Goal: Task Accomplishment & Management: Use online tool/utility

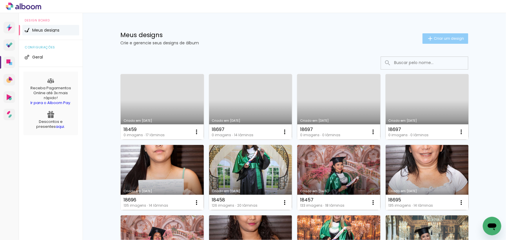
click at [446, 38] on span "Criar um design" at bounding box center [449, 39] width 30 height 4
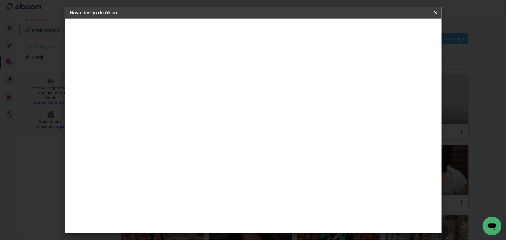
click at [165, 78] on input at bounding box center [165, 77] width 0 height 9
type input "18462"
type paper-input "18462"
click at [0, 0] on slot "Avançar" at bounding box center [0, 0] width 0 height 0
click at [274, 87] on paper-item "Tamanho Livre" at bounding box center [246, 88] width 56 height 13
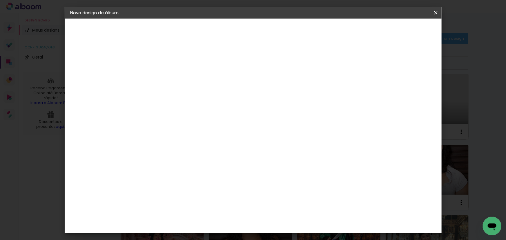
click at [0, 0] on slot "Avançar" at bounding box center [0, 0] width 0 height 0
click at [394, 64] on div "Mostrar sangria" at bounding box center [390, 66] width 39 height 7
type paper-checkbox "on"
drag, startPoint x: 144, startPoint y: 161, endPoint x: 176, endPoint y: 183, distance: 39.0
click at [177, 120] on div "30 cm cm cm mm A maioria das encadernadoras sugere 5mm de sangria." at bounding box center [277, 96] width 274 height 46
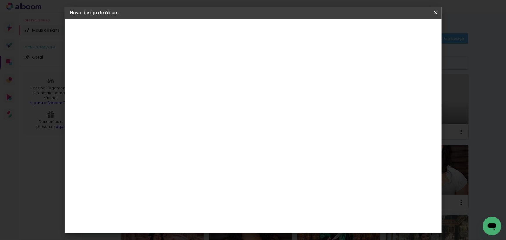
type input "22"
type paper-input "22"
click at [406, 27] on paper-button "Iniciar design" at bounding box center [387, 31] width 38 height 10
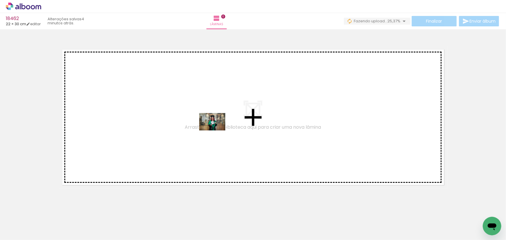
drag, startPoint x: 63, startPoint y: 220, endPoint x: 217, endPoint y: 131, distance: 177.7
click at [217, 131] on quentale-workspace at bounding box center [253, 120] width 506 height 240
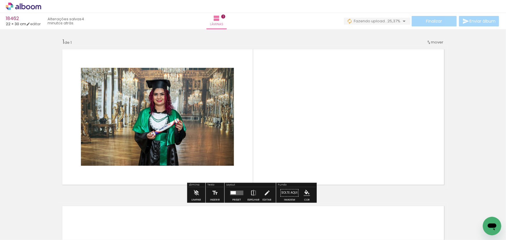
scroll to position [1, 0]
drag, startPoint x: 265, startPoint y: 212, endPoint x: 309, endPoint y: 122, distance: 100.3
click at [309, 122] on quentale-workspace at bounding box center [253, 120] width 506 height 240
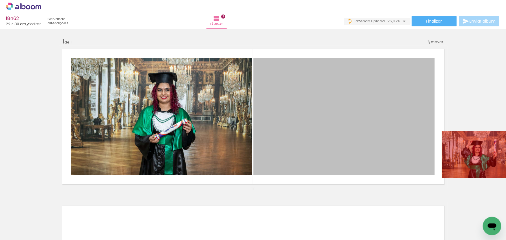
drag, startPoint x: 367, startPoint y: 113, endPoint x: 476, endPoint y: 154, distance: 116.2
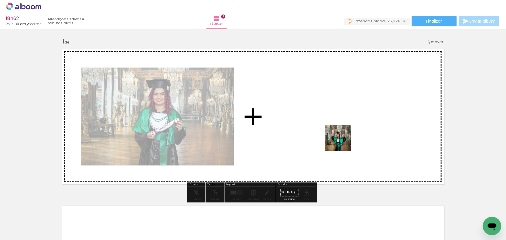
drag, startPoint x: 332, startPoint y: 159, endPoint x: 364, endPoint y: 115, distance: 54.1
click at [364, 115] on quentale-workspace at bounding box center [253, 120] width 506 height 240
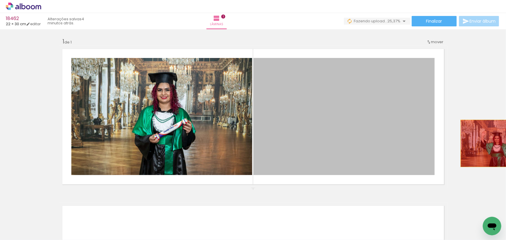
drag, startPoint x: 364, startPoint y: 114, endPoint x: 495, endPoint y: 143, distance: 134.3
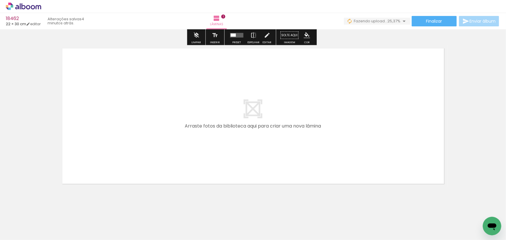
scroll to position [159, 0]
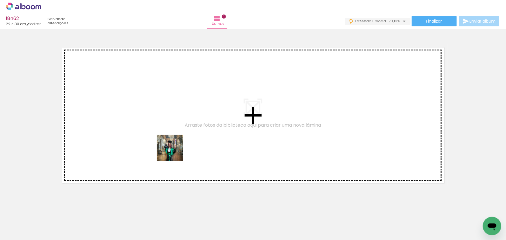
drag, startPoint x: 160, startPoint y: 223, endPoint x: 175, endPoint y: 150, distance: 74.5
click at [175, 150] on quentale-workspace at bounding box center [253, 120] width 506 height 240
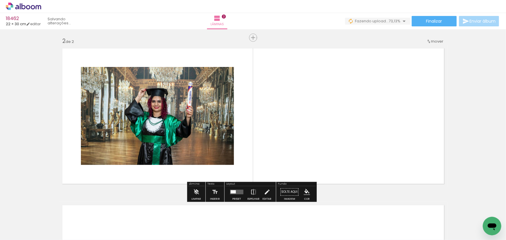
scroll to position [157, 0]
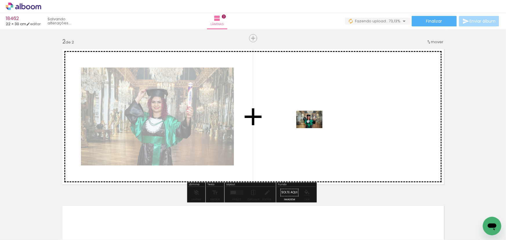
drag, startPoint x: 225, startPoint y: 220, endPoint x: 314, endPoint y: 128, distance: 127.6
click at [314, 128] on quentale-workspace at bounding box center [253, 120] width 506 height 240
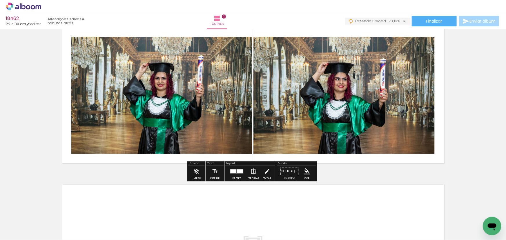
scroll to position [184, 0]
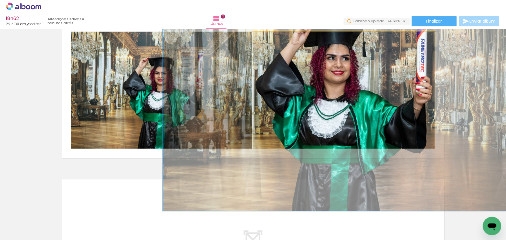
drag, startPoint x: 265, startPoint y: 37, endPoint x: 322, endPoint y: 36, distance: 57.4
click at [322, 36] on quentale-photo at bounding box center [343, 90] width 181 height 117
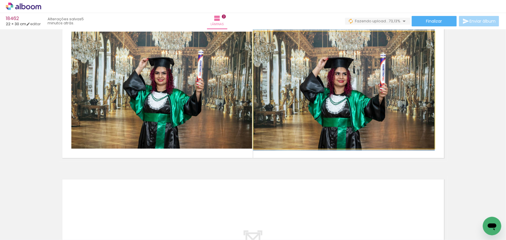
drag, startPoint x: 284, startPoint y: 37, endPoint x: 305, endPoint y: 73, distance: 42.1
type paper-slider "100"
click at [0, 0] on slot at bounding box center [0, 0] width 0 height 0
click at [361, 86] on quentale-photo at bounding box center [343, 90] width 181 height 117
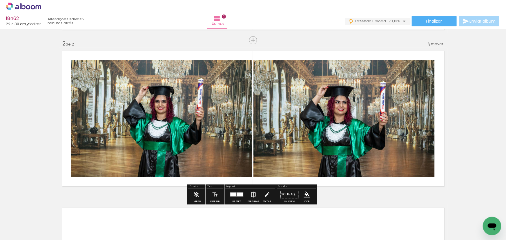
scroll to position [157, 0]
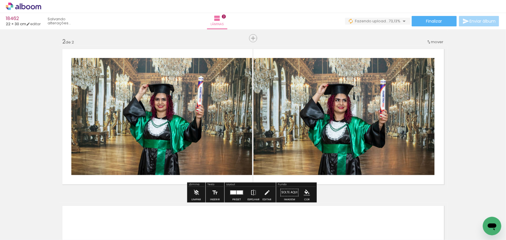
click at [481, 92] on div "Inserir lâmina 1 de 2 Inserir lâmina 2 de 2" at bounding box center [253, 109] width 506 height 471
click at [453, 138] on div "Inserir lâmina 1 de 2 Inserir lâmina 2 de 2" at bounding box center [253, 109] width 506 height 471
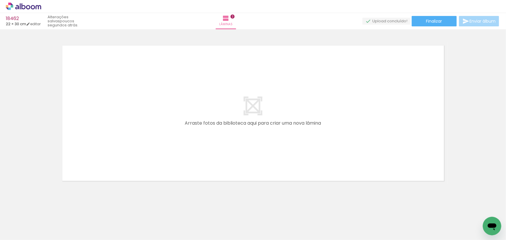
scroll to position [319, 0]
click at [444, 123] on quentale-layouter at bounding box center [253, 112] width 389 height 142
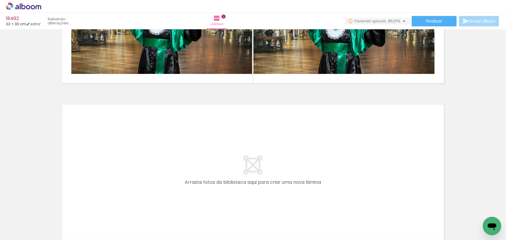
scroll to position [264, 0]
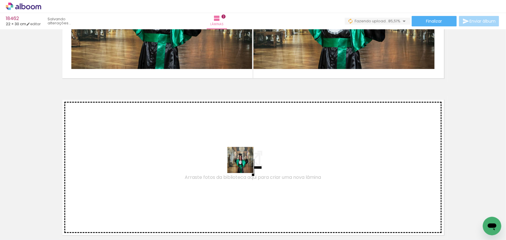
drag, startPoint x: 245, startPoint y: 164, endPoint x: 223, endPoint y: 151, distance: 25.4
click at [223, 151] on quentale-workspace at bounding box center [253, 120] width 506 height 240
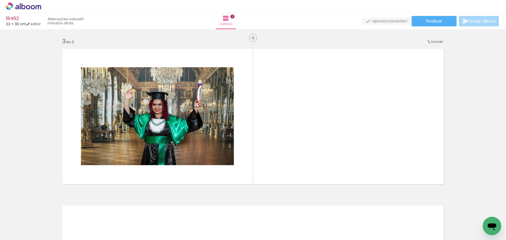
scroll to position [314, 0]
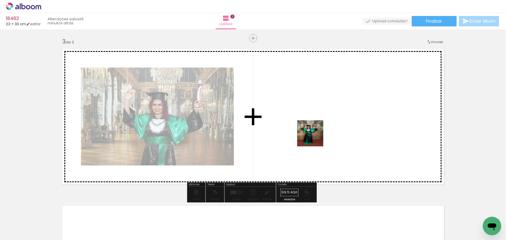
drag, startPoint x: 319, startPoint y: 217, endPoint x: 285, endPoint y: 103, distance: 118.8
click at [303, 99] on quentale-workspace at bounding box center [253, 120] width 506 height 240
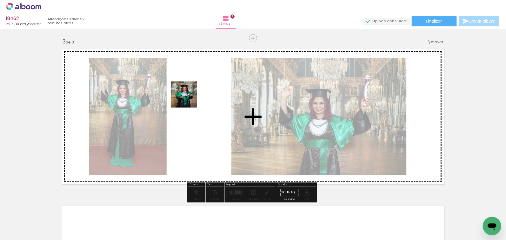
drag, startPoint x: 182, startPoint y: 106, endPoint x: 188, endPoint y: 99, distance: 9.5
click at [188, 99] on quentale-workspace at bounding box center [253, 120] width 506 height 240
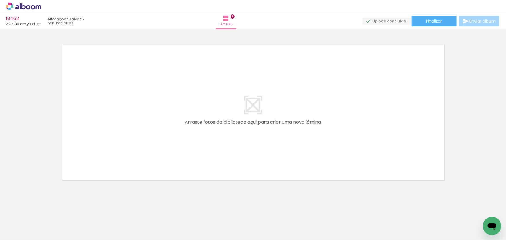
scroll to position [0, 141]
drag, startPoint x: 220, startPoint y: 190, endPoint x: 214, endPoint y: 143, distance: 47.1
click at [214, 144] on quentale-workspace at bounding box center [253, 120] width 506 height 240
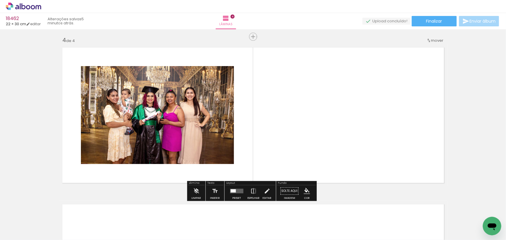
scroll to position [471, 0]
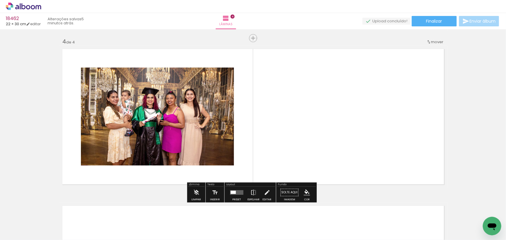
drag, startPoint x: 363, startPoint y: 116, endPoint x: 363, endPoint y: 107, distance: 9.0
click at [363, 107] on quentale-workspace at bounding box center [253, 120] width 506 height 240
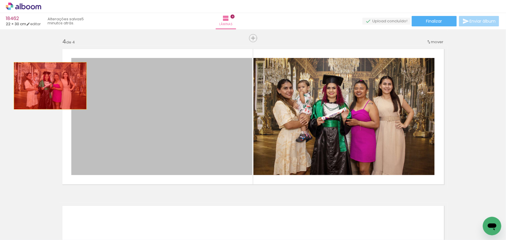
drag, startPoint x: 159, startPoint y: 102, endPoint x: 48, endPoint y: 86, distance: 111.9
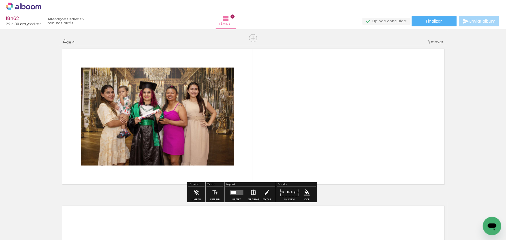
click at [184, 111] on quentale-photo at bounding box center [157, 117] width 153 height 98
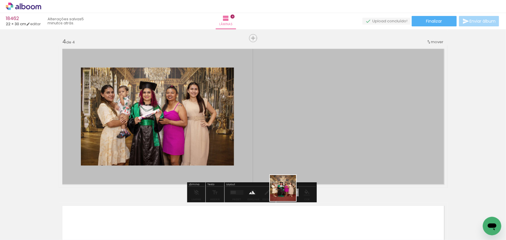
drag, startPoint x: 275, startPoint y: 221, endPoint x: 321, endPoint y: 99, distance: 130.0
click at [321, 99] on quentale-workspace at bounding box center [253, 120] width 506 height 240
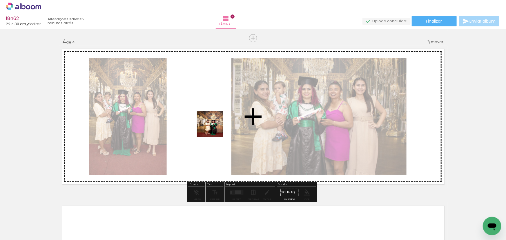
drag, startPoint x: 376, startPoint y: 224, endPoint x: 211, endPoint y: 119, distance: 195.8
click at [211, 119] on quentale-workspace at bounding box center [253, 120] width 506 height 240
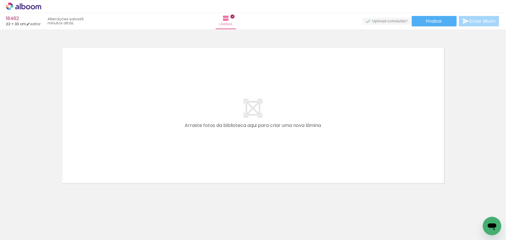
scroll to position [0, 418]
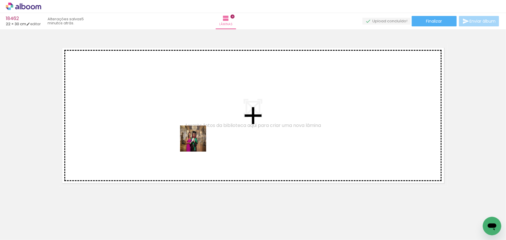
drag, startPoint x: 221, startPoint y: 159, endPoint x: 197, endPoint y: 143, distance: 28.6
click at [197, 143] on quentale-workspace at bounding box center [253, 120] width 506 height 240
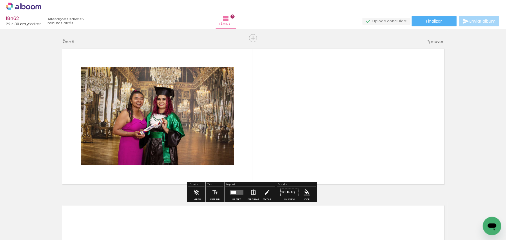
scroll to position [628, 0]
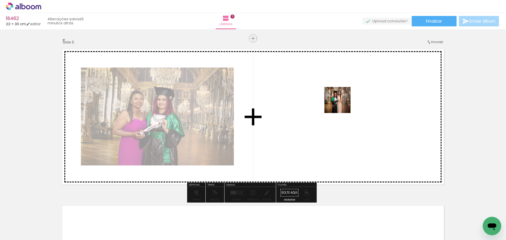
drag, startPoint x: 349, startPoint y: 129, endPoint x: 341, endPoint y: 103, distance: 27.4
click at [341, 103] on quentale-workspace at bounding box center [253, 120] width 506 height 240
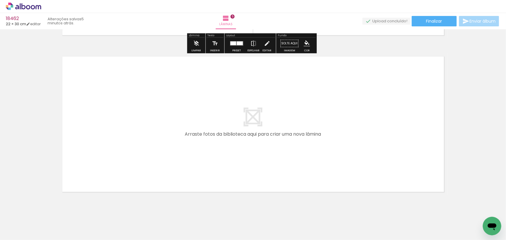
scroll to position [786, 0]
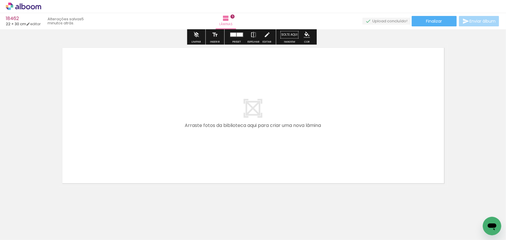
drag, startPoint x: 202, startPoint y: 134, endPoint x: 200, endPoint y: 128, distance: 6.5
click at [200, 128] on quentale-workspace at bounding box center [253, 120] width 506 height 240
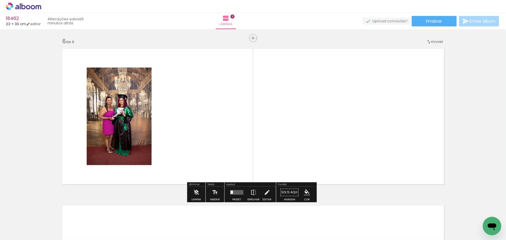
scroll to position [785, 0]
drag, startPoint x: 294, startPoint y: 222, endPoint x: 209, endPoint y: 122, distance: 130.8
click at [209, 122] on quentale-workspace at bounding box center [253, 120] width 506 height 240
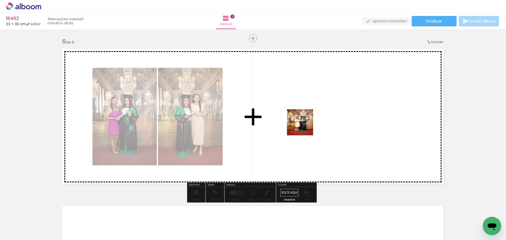
drag, startPoint x: 183, startPoint y: 183, endPoint x: 307, endPoint y: 126, distance: 136.4
click at [307, 126] on quentale-workspace at bounding box center [253, 120] width 506 height 240
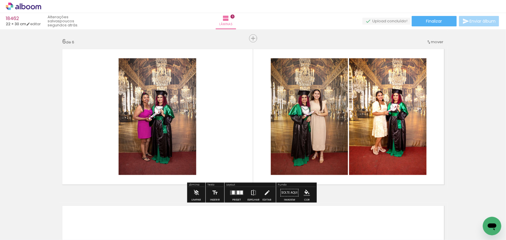
click at [336, 142] on quentale-photo at bounding box center [309, 116] width 77 height 117
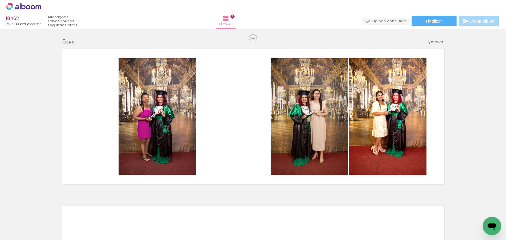
scroll to position [0, 349]
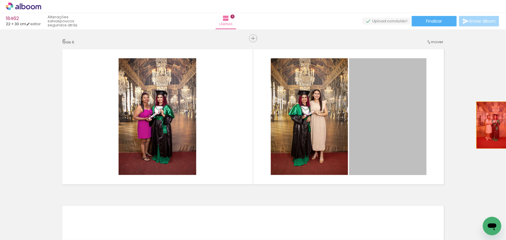
drag, startPoint x: 387, startPoint y: 116, endPoint x: 491, endPoint y: 125, distance: 104.5
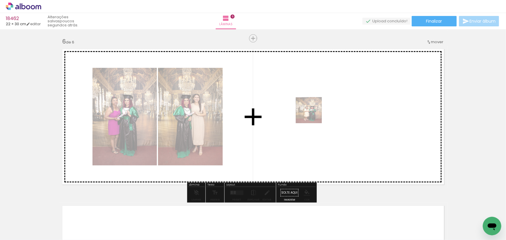
drag, startPoint x: 183, startPoint y: 209, endPoint x: 347, endPoint y: 90, distance: 202.0
click at [347, 90] on quentale-workspace at bounding box center [253, 120] width 506 height 240
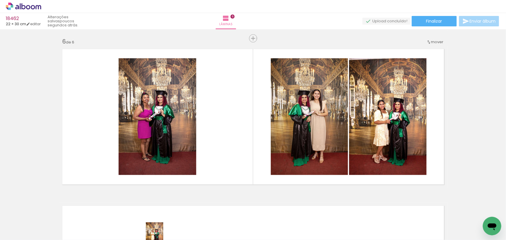
drag, startPoint x: 199, startPoint y: 236, endPoint x: 163, endPoint y: 240, distance: 36.2
click at [48, 240] on iron-horizontal-list at bounding box center [42, 222] width 12 height 36
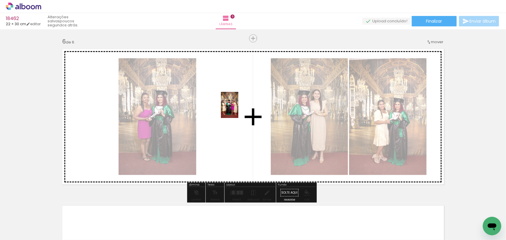
drag, startPoint x: 176, startPoint y: 176, endPoint x: 238, endPoint y: 109, distance: 91.1
click at [238, 109] on quentale-workspace at bounding box center [253, 120] width 506 height 240
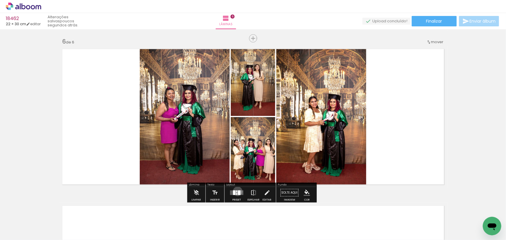
drag, startPoint x: 236, startPoint y: 191, endPoint x: 359, endPoint y: 86, distance: 161.5
click at [238, 191] on div at bounding box center [239, 193] width 3 height 5
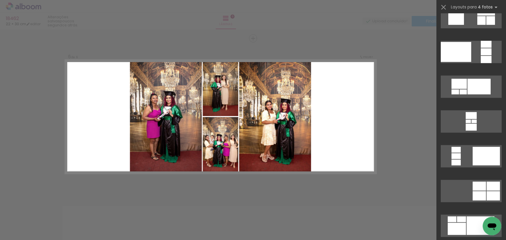
scroll to position [7982, 0]
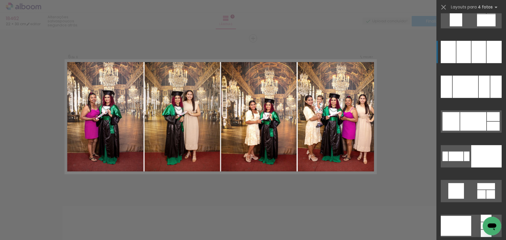
click at [487, 53] on div at bounding box center [494, 52] width 15 height 22
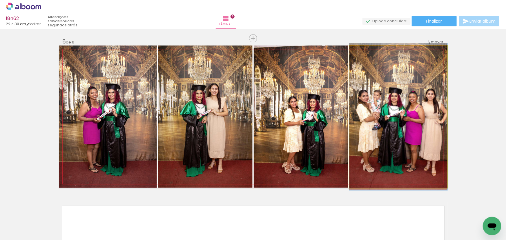
drag, startPoint x: 415, startPoint y: 124, endPoint x: 407, endPoint y: 124, distance: 7.8
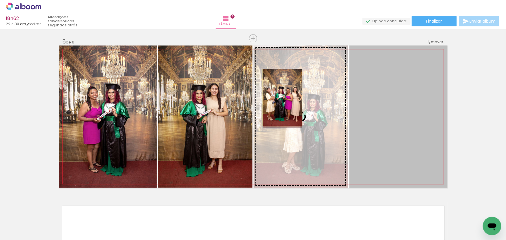
drag, startPoint x: 388, startPoint y: 111, endPoint x: 280, endPoint y: 97, distance: 108.1
click at [0, 0] on slot at bounding box center [0, 0] width 0 height 0
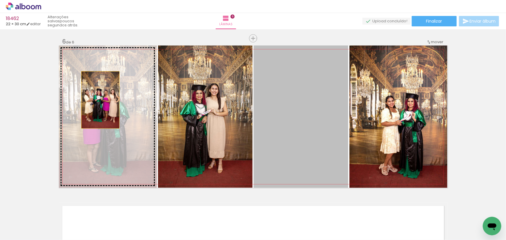
drag, startPoint x: 145, startPoint y: 110, endPoint x: 99, endPoint y: 99, distance: 46.7
click at [0, 0] on slot at bounding box center [0, 0] width 0 height 0
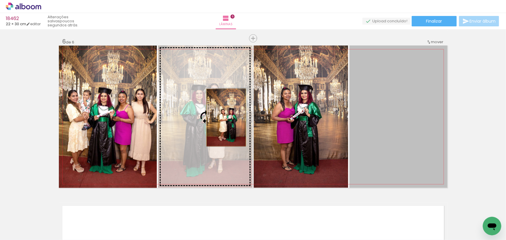
drag, startPoint x: 399, startPoint y: 118, endPoint x: 224, endPoint y: 117, distance: 174.6
click at [0, 0] on slot at bounding box center [0, 0] width 0 height 0
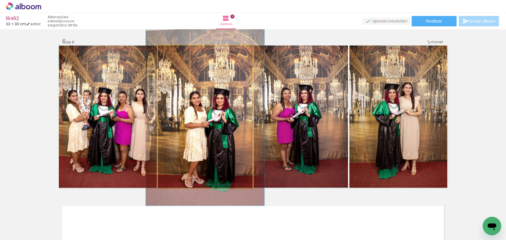
drag, startPoint x: 168, startPoint y: 50, endPoint x: 174, endPoint y: 51, distance: 6.2
type paper-slider "128"
click at [173, 50] on div at bounding box center [176, 51] width 9 height 9
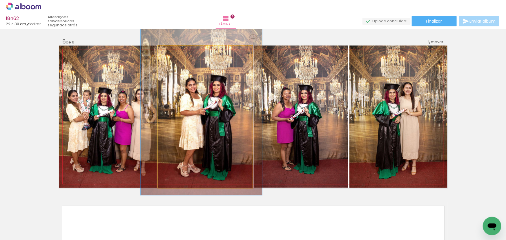
drag, startPoint x: 228, startPoint y: 102, endPoint x: 225, endPoint y: 92, distance: 10.4
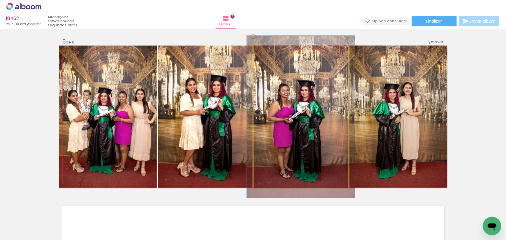
drag, startPoint x: 267, startPoint y: 49, endPoint x: 269, endPoint y: 49, distance: 2.9
type paper-slider "114"
click at [269, 49] on div at bounding box center [269, 51] width 9 height 9
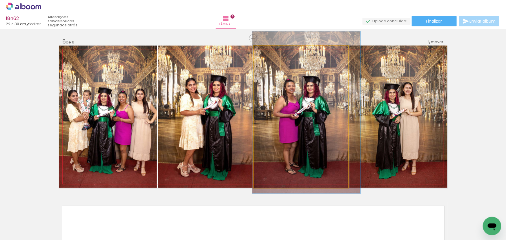
drag, startPoint x: 312, startPoint y: 110, endPoint x: 317, endPoint y: 107, distance: 5.9
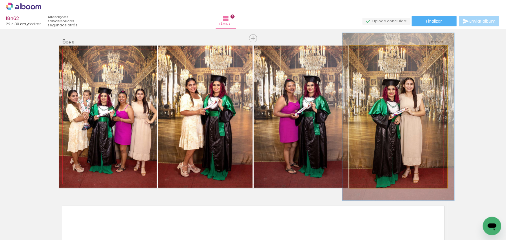
drag, startPoint x: 365, startPoint y: 51, endPoint x: 392, endPoint y: 94, distance: 50.8
type paper-slider "114"
click at [365, 51] on div at bounding box center [365, 51] width 9 height 9
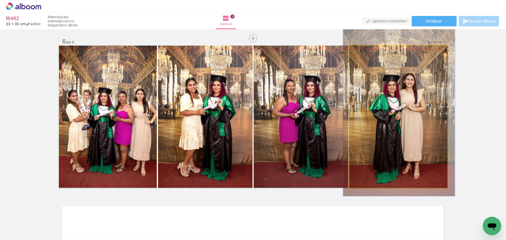
drag, startPoint x: 399, startPoint y: 101, endPoint x: 399, endPoint y: 97, distance: 3.5
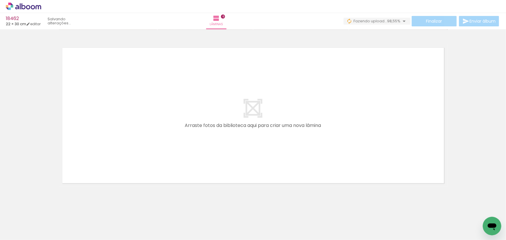
scroll to position [0, 648]
click at [373, 137] on quentale-layouter at bounding box center [253, 115] width 389 height 142
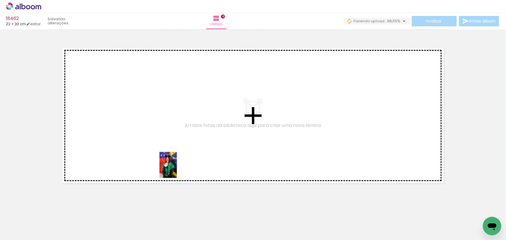
drag, startPoint x: 171, startPoint y: 206, endPoint x: 174, endPoint y: 142, distance: 63.3
click at [174, 142] on quentale-workspace at bounding box center [253, 120] width 506 height 240
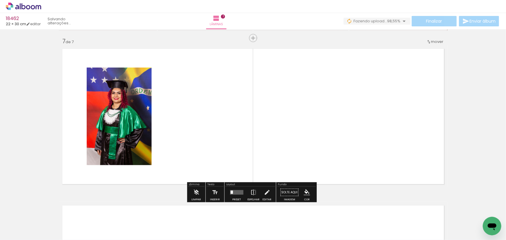
scroll to position [942, 0]
drag, startPoint x: 236, startPoint y: 146, endPoint x: 237, endPoint y: 143, distance: 3.0
click at [236, 143] on quentale-workspace at bounding box center [253, 120] width 506 height 240
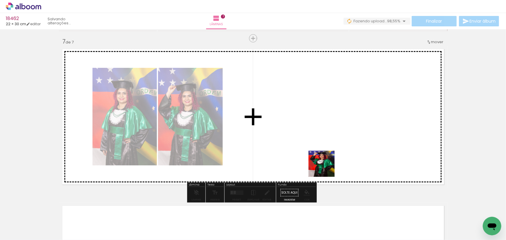
drag, startPoint x: 325, startPoint y: 206, endPoint x: 326, endPoint y: 122, distance: 84.4
click at [326, 122] on quentale-workspace at bounding box center [253, 120] width 506 height 240
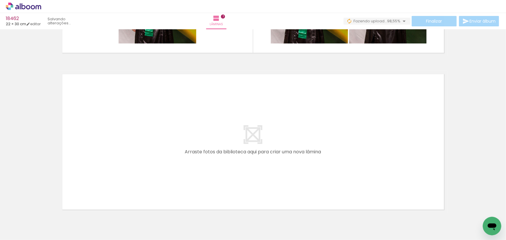
scroll to position [0, 755]
click at [389, 160] on quentale-layouter at bounding box center [253, 142] width 389 height 142
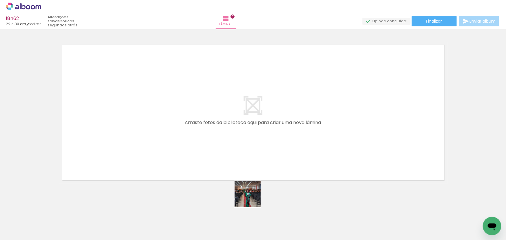
drag, startPoint x: 252, startPoint y: 199, endPoint x: 217, endPoint y: 109, distance: 96.2
click at [217, 109] on quentale-workspace at bounding box center [253, 120] width 506 height 240
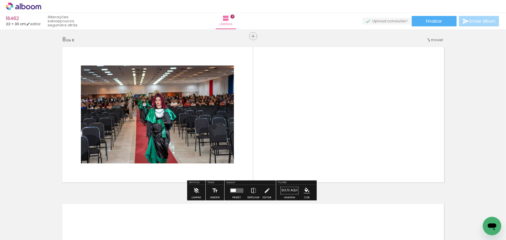
scroll to position [1099, 0]
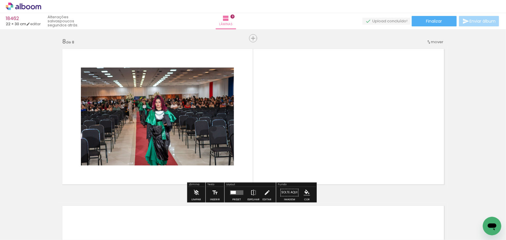
drag, startPoint x: 275, startPoint y: 222, endPoint x: 304, endPoint y: 86, distance: 139.0
click at [304, 86] on quentale-workspace at bounding box center [253, 120] width 506 height 240
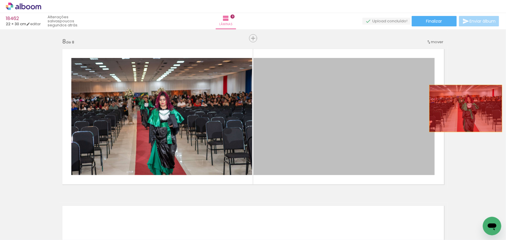
drag, startPoint x: 461, startPoint y: 108, endPoint x: 506, endPoint y: 117, distance: 45.4
click at [506, 117] on div "Inserir lâmina 1 de 8 Inserir lâmina 2 de 8 Inserir lâmina 3 de 8 Inserir lâmin…" at bounding box center [253, 134] width 506 height 211
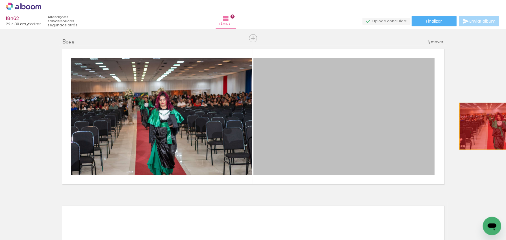
drag, startPoint x: 329, startPoint y: 110, endPoint x: 494, endPoint y: 126, distance: 165.3
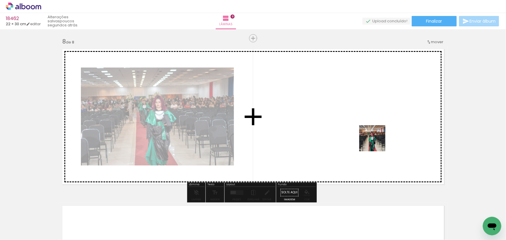
drag, startPoint x: 377, startPoint y: 143, endPoint x: 389, endPoint y: 92, distance: 52.1
click at [389, 92] on quentale-workspace at bounding box center [253, 120] width 506 height 240
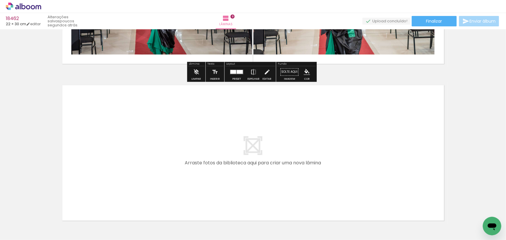
scroll to position [1257, 0]
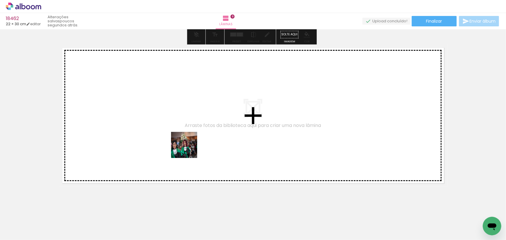
drag, startPoint x: 412, startPoint y: 224, endPoint x: 187, endPoint y: 149, distance: 236.6
click at [187, 149] on quentale-workspace at bounding box center [253, 120] width 506 height 240
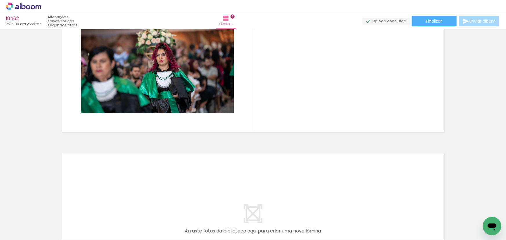
scroll to position [0, 982]
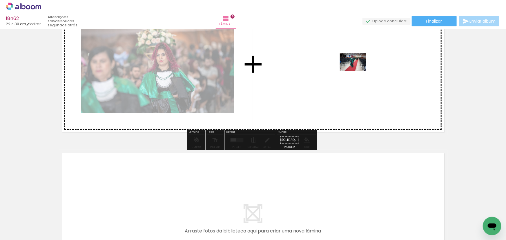
drag, startPoint x: 327, startPoint y: 168, endPoint x: 357, endPoint y: 71, distance: 102.2
click at [357, 71] on quentale-workspace at bounding box center [253, 120] width 506 height 240
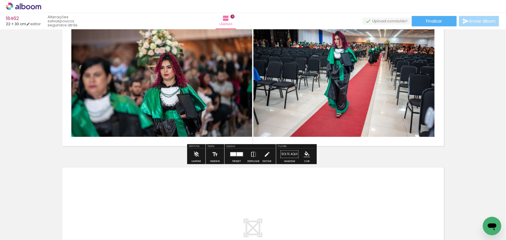
scroll to position [1282, 0]
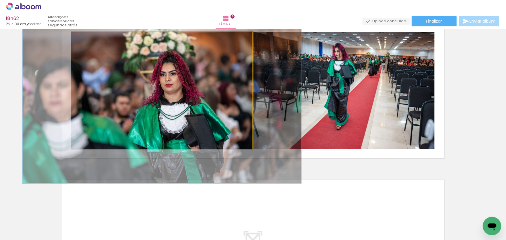
drag, startPoint x: 82, startPoint y: 38, endPoint x: 95, endPoint y: 36, distance: 12.6
type paper-slider "163"
click at [94, 36] on div at bounding box center [95, 37] width 5 height 5
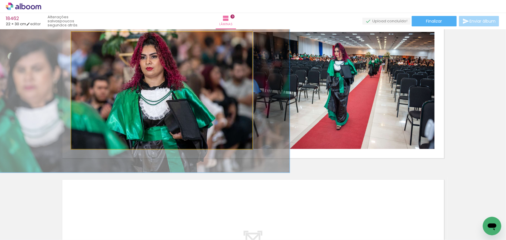
drag, startPoint x: 162, startPoint y: 63, endPoint x: 144, endPoint y: 48, distance: 23.9
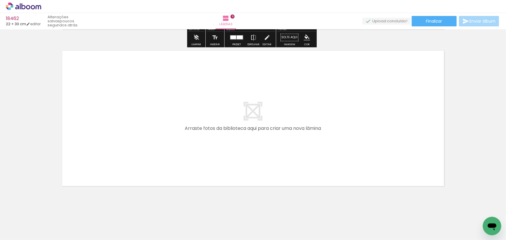
scroll to position [1414, 0]
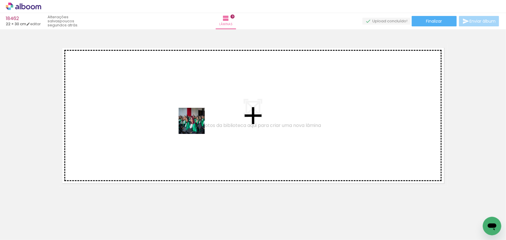
drag, startPoint x: 383, startPoint y: 220, endPoint x: 195, endPoint y: 124, distance: 210.3
click at [195, 124] on quentale-workspace at bounding box center [253, 120] width 506 height 240
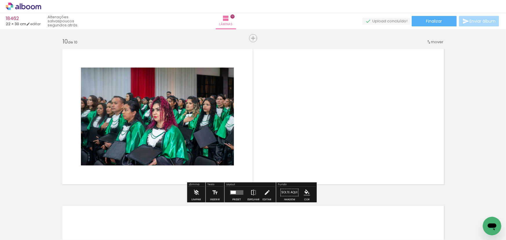
scroll to position [1412, 0]
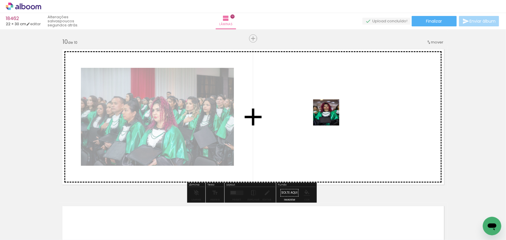
drag, startPoint x: 343, startPoint y: 125, endPoint x: 331, endPoint y: 117, distance: 14.6
click at [331, 117] on quentale-workspace at bounding box center [253, 120] width 506 height 240
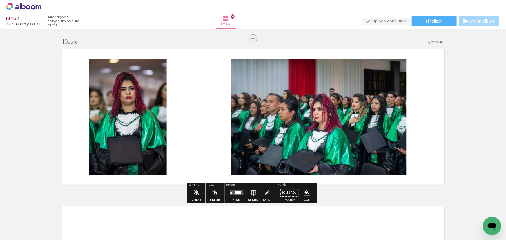
scroll to position [0, 1080]
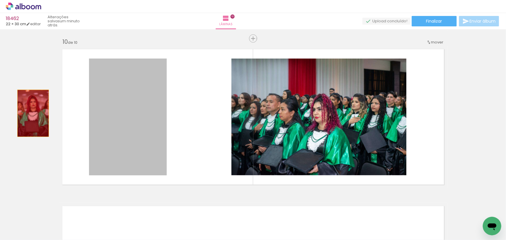
drag, startPoint x: 137, startPoint y: 98, endPoint x: 46, endPoint y: 114, distance: 92.8
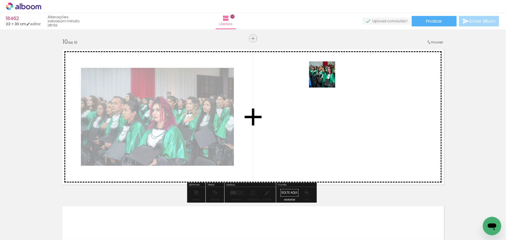
drag, startPoint x: 378, startPoint y: 220, endPoint x: 327, endPoint y: 79, distance: 150.1
click at [327, 79] on quentale-workspace at bounding box center [253, 120] width 506 height 240
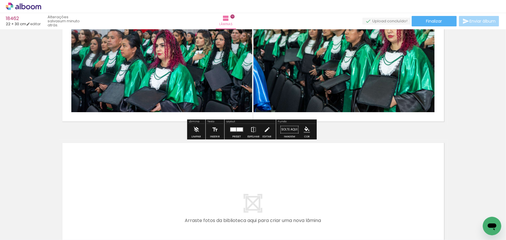
scroll to position [1492, 0]
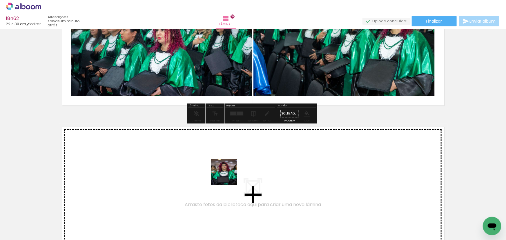
drag, startPoint x: 280, startPoint y: 202, endPoint x: 226, endPoint y: 167, distance: 64.0
click at [226, 167] on quentale-workspace at bounding box center [253, 120] width 506 height 240
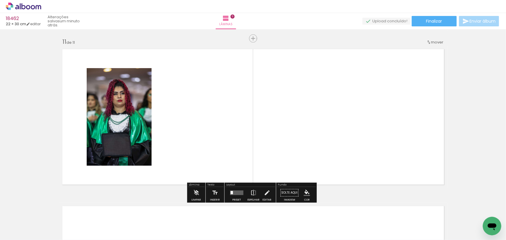
scroll to position [1570, 0]
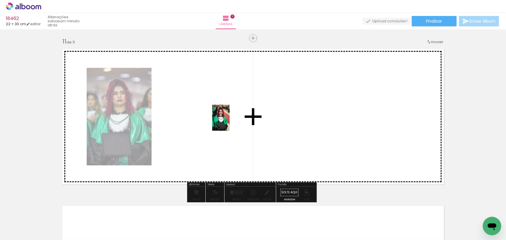
drag, startPoint x: 409, startPoint y: 221, endPoint x: 229, endPoint y: 122, distance: 205.4
click at [229, 122] on quentale-workspace at bounding box center [253, 120] width 506 height 240
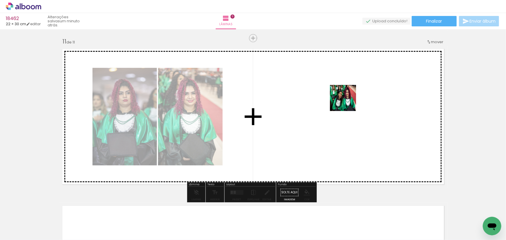
drag, startPoint x: 443, startPoint y: 215, endPoint x: 340, endPoint y: 91, distance: 161.2
click at [340, 91] on quentale-workspace at bounding box center [253, 120] width 506 height 240
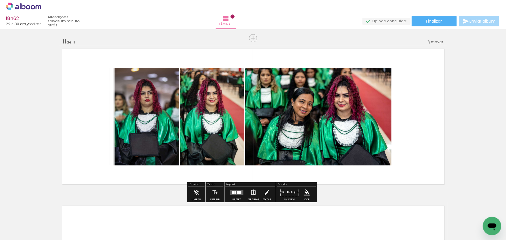
drag, startPoint x: 459, startPoint y: 94, endPoint x: 380, endPoint y: 97, distance: 78.9
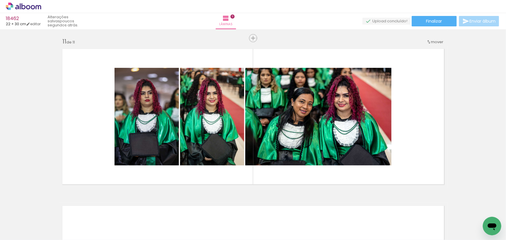
scroll to position [0, 1080]
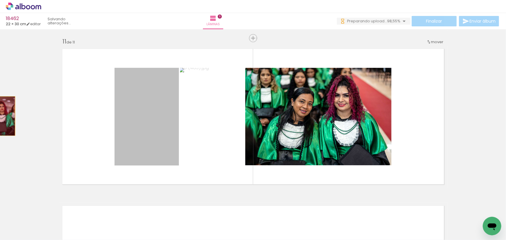
drag, startPoint x: 148, startPoint y: 115, endPoint x: 0, endPoint y: 116, distance: 148.2
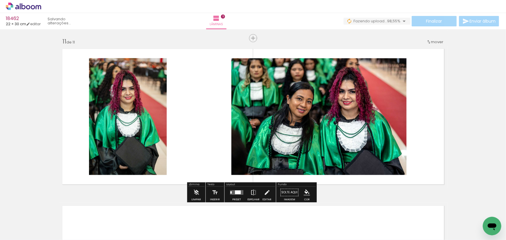
click at [231, 191] on quentale-layouter at bounding box center [236, 192] width 13 height 5
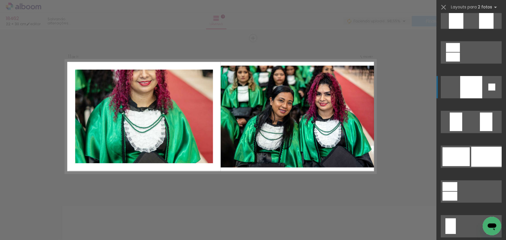
scroll to position [791, 0]
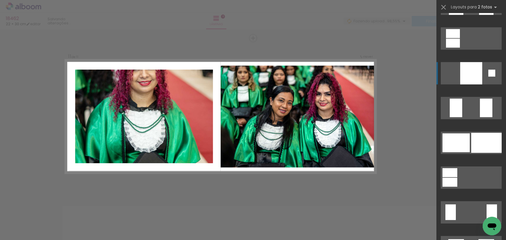
click at [487, 143] on div at bounding box center [486, 143] width 30 height 20
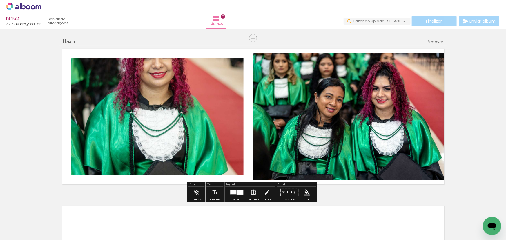
drag, startPoint x: 475, startPoint y: 122, endPoint x: 219, endPoint y: 121, distance: 255.8
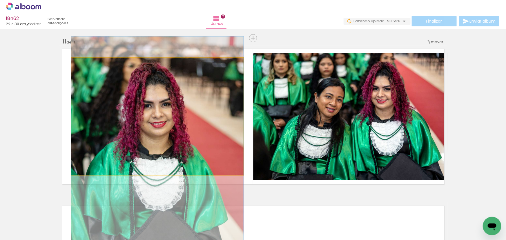
drag, startPoint x: 180, startPoint y: 93, endPoint x: 186, endPoint y: 142, distance: 49.9
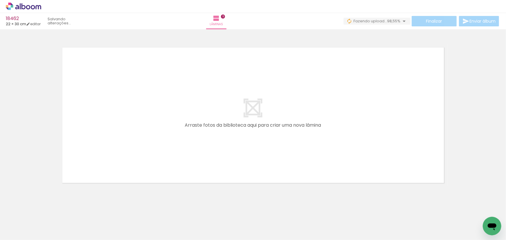
scroll to position [0, 1335]
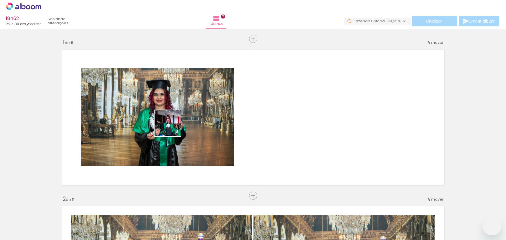
click at [171, 127] on quentale-workspace at bounding box center [253, 120] width 506 height 240
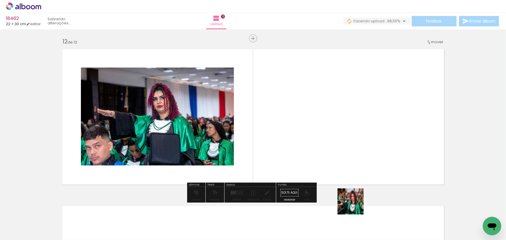
drag, startPoint x: 352, startPoint y: 224, endPoint x: 377, endPoint y: 85, distance: 141.8
click at [377, 85] on quentale-workspace at bounding box center [253, 120] width 506 height 240
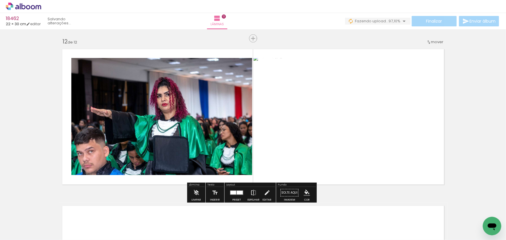
drag, startPoint x: 481, startPoint y: 97, endPoint x: 458, endPoint y: 112, distance: 26.8
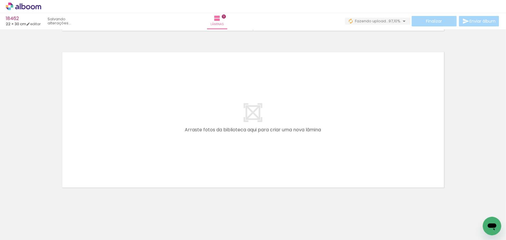
scroll to position [1885, 0]
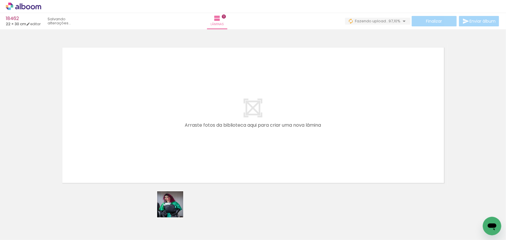
drag, startPoint x: 175, startPoint y: 218, endPoint x: 164, endPoint y: 102, distance: 116.8
click at [164, 102] on quentale-workspace at bounding box center [253, 120] width 506 height 240
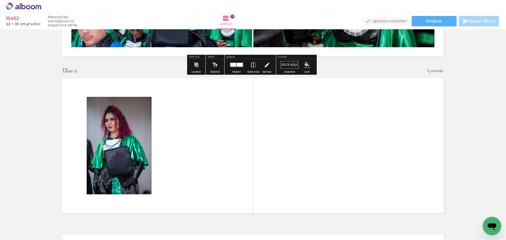
scroll to position [1857, 0]
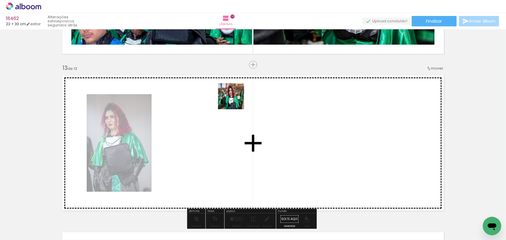
drag, startPoint x: 235, startPoint y: 103, endPoint x: 236, endPoint y: 100, distance: 3.0
click at [236, 100] on quentale-workspace at bounding box center [253, 120] width 506 height 240
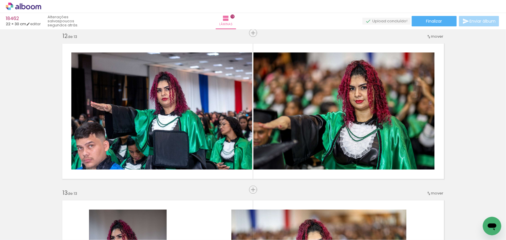
scroll to position [1725, 0]
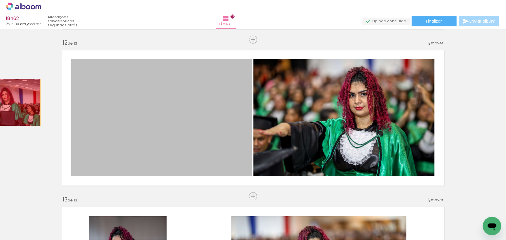
drag, startPoint x: 135, startPoint y: 101, endPoint x: 2, endPoint y: 102, distance: 132.5
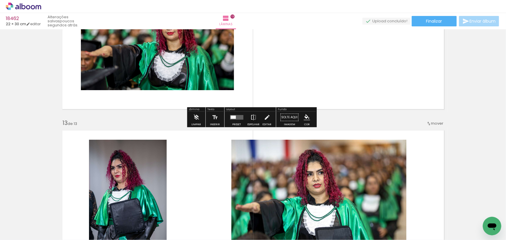
scroll to position [1804, 0]
